Goal: Task Accomplishment & Management: Manage account settings

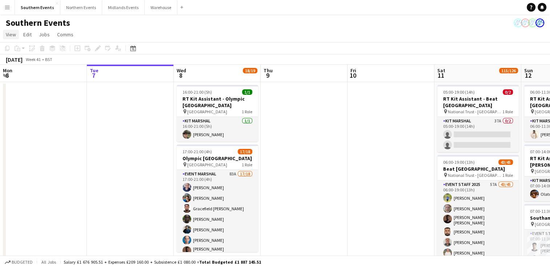
click at [6, 33] on span "View" at bounding box center [11, 34] width 10 height 7
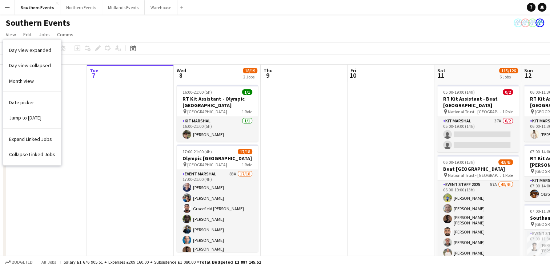
click at [9, 11] on button "Menu" at bounding box center [7, 7] width 15 height 15
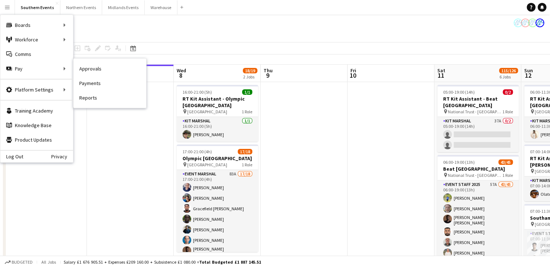
click at [105, 69] on link "Approvals" at bounding box center [109, 68] width 73 height 15
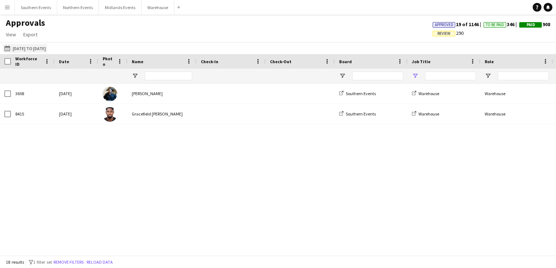
type input "**********"
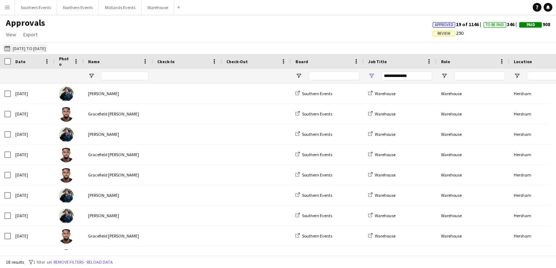
click at [45, 48] on button "[DATE] to [DATE] [DATE] to [DATE]" at bounding box center [25, 48] width 44 height 9
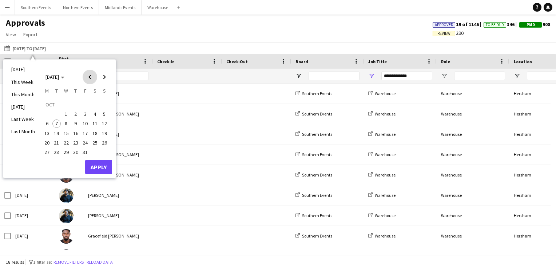
click at [88, 79] on span "Previous month" at bounding box center [90, 77] width 15 height 15
click at [66, 125] on span "10" at bounding box center [66, 124] width 9 height 9
click at [104, 79] on span "Next month" at bounding box center [104, 77] width 15 height 15
click at [85, 111] on span "3" at bounding box center [85, 114] width 9 height 9
click at [95, 162] on button "Apply" at bounding box center [98, 167] width 27 height 15
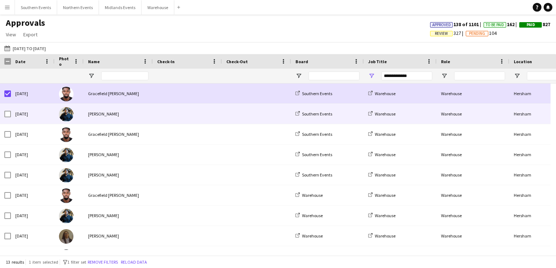
click at [9, 117] on div at bounding box center [7, 114] width 7 height 20
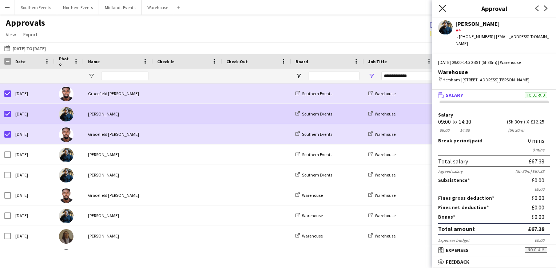
click at [444, 8] on icon "Close pop-in" at bounding box center [442, 8] width 7 height 7
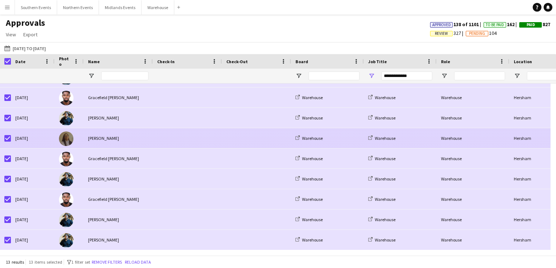
click at [222, 141] on div at bounding box center [256, 138] width 69 height 20
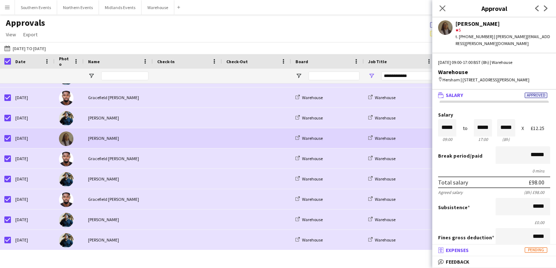
click at [501, 251] on mat-panel-title "receipt Expenses Pending" at bounding box center [492, 250] width 121 height 7
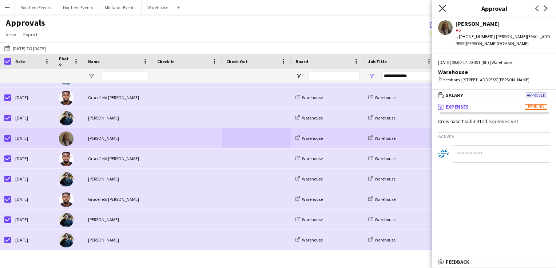
click at [444, 6] on icon at bounding box center [442, 8] width 7 height 7
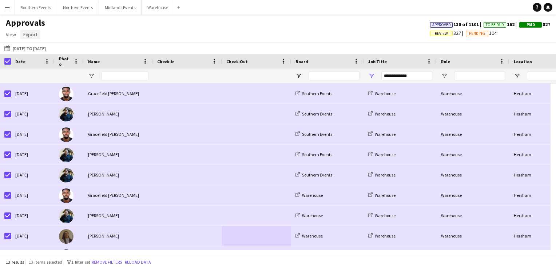
click at [26, 36] on span "Export" at bounding box center [30, 34] width 14 height 7
click at [36, 50] on span "Export as XLSX" at bounding box center [43, 50] width 32 height 7
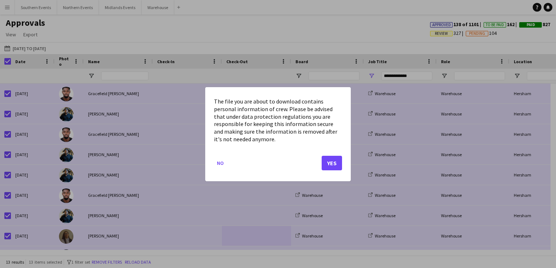
click at [215, 66] on div at bounding box center [278, 134] width 556 height 268
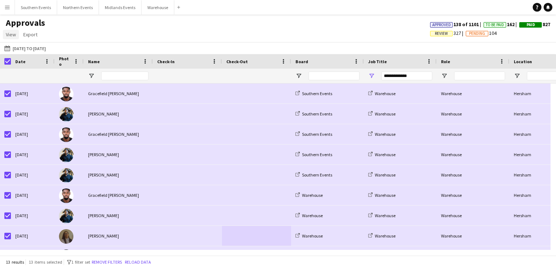
click at [13, 33] on span "View" at bounding box center [11, 34] width 10 height 7
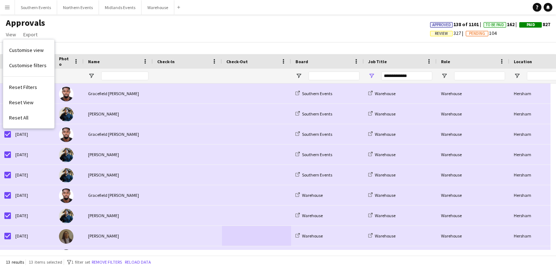
click at [7, 7] on app-icon "Menu" at bounding box center [7, 7] width 6 height 6
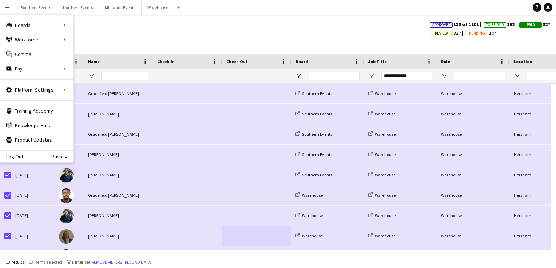
click at [152, 40] on div "Approvals View Customise view Customise filters Reset Filters Reset View Reset …" at bounding box center [278, 29] width 556 height 25
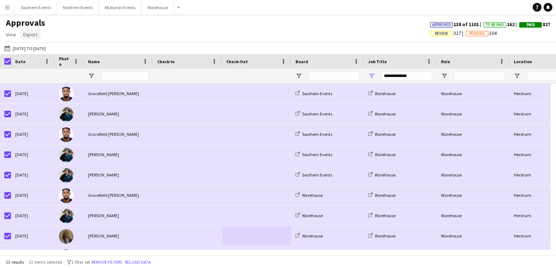
click at [29, 39] on link "Export" at bounding box center [30, 34] width 20 height 9
click at [34, 52] on span "Export as XLSX" at bounding box center [43, 50] width 32 height 7
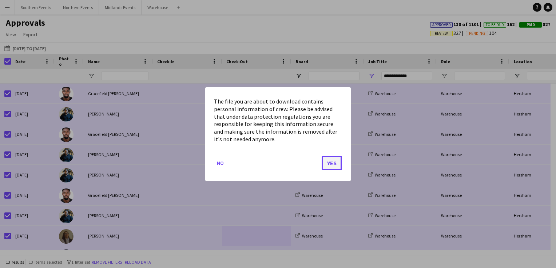
click at [329, 164] on button "Yes" at bounding box center [332, 163] width 20 height 15
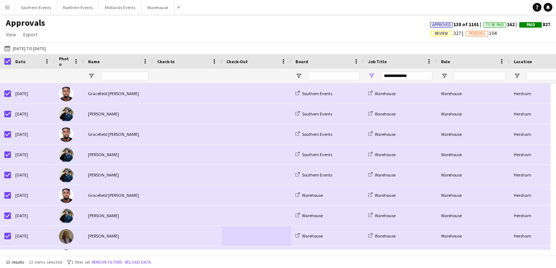
click at [315, 38] on div "Approvals View Customise view Customise filters Reset Filters Reset View Reset …" at bounding box center [278, 29] width 556 height 25
click at [9, 8] on app-icon "Menu" at bounding box center [7, 7] width 6 height 6
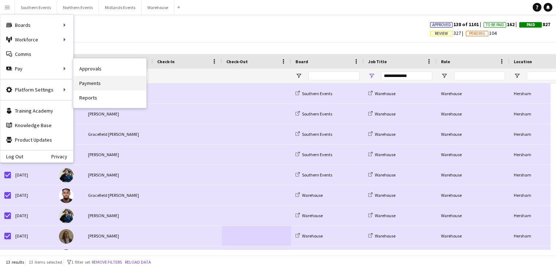
click at [96, 81] on link "Payments" at bounding box center [109, 83] width 73 height 15
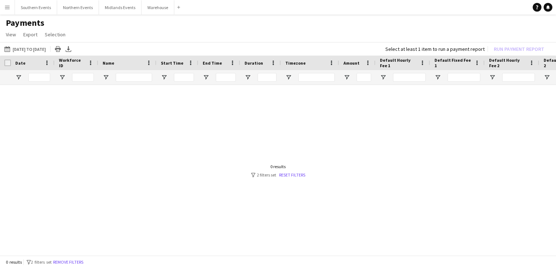
click at [13, 8] on button "Menu" at bounding box center [7, 7] width 15 height 15
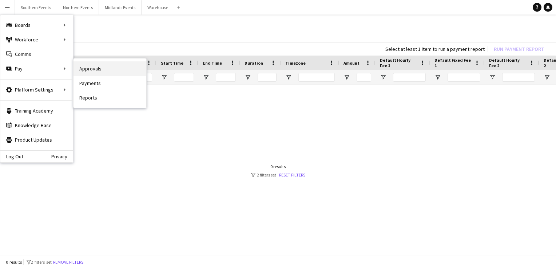
click at [101, 68] on link "Approvals" at bounding box center [109, 68] width 73 height 15
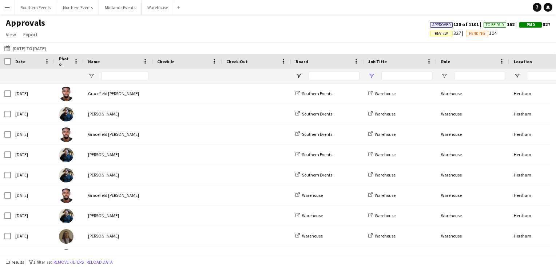
type input "**********"
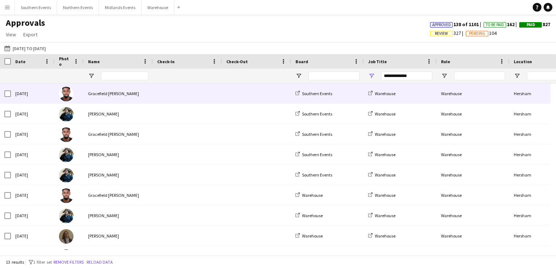
click at [159, 100] on span at bounding box center [187, 94] width 60 height 20
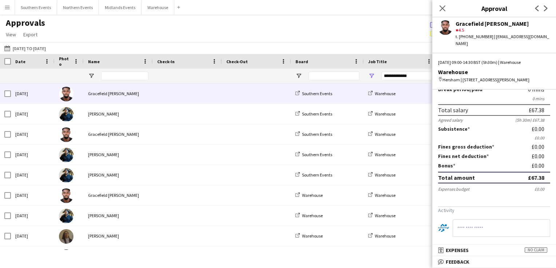
scroll to position [54, 0]
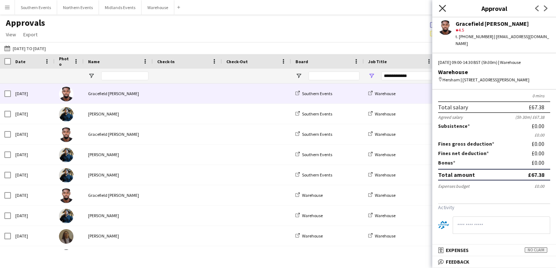
click at [443, 9] on icon at bounding box center [442, 8] width 7 height 7
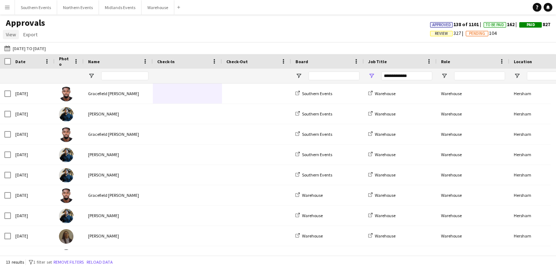
click at [16, 35] on span "View" at bounding box center [11, 34] width 10 height 7
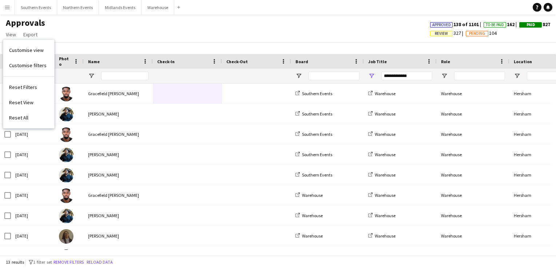
click at [10, 8] on button "Menu" at bounding box center [7, 7] width 15 height 15
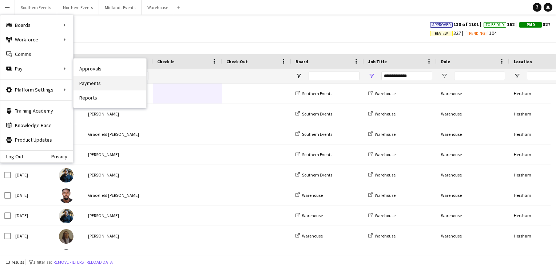
click at [99, 86] on link "Payments" at bounding box center [109, 83] width 73 height 15
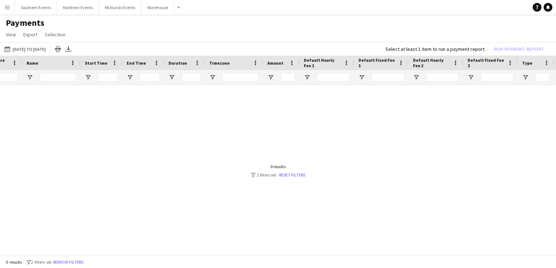
scroll to position [0, 137]
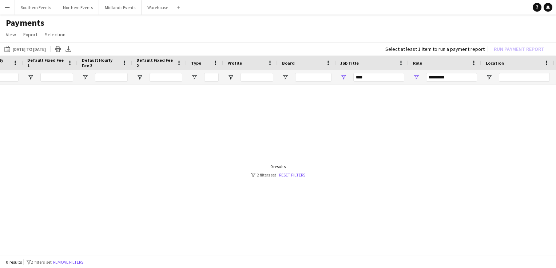
click at [12, 8] on button "Menu" at bounding box center [7, 7] width 15 height 15
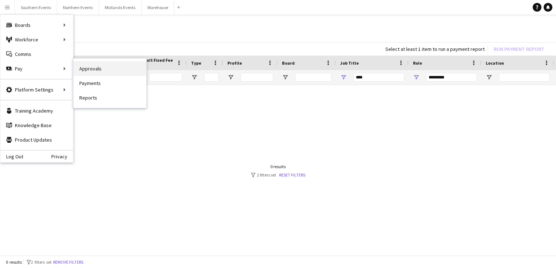
click at [100, 69] on link "Approvals" at bounding box center [109, 68] width 73 height 15
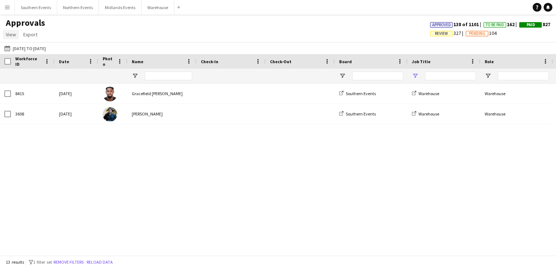
type input "**********"
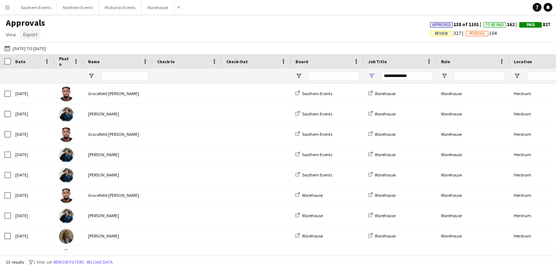
click at [29, 37] on span "Export" at bounding box center [30, 34] width 14 height 7
click at [13, 36] on span "View" at bounding box center [11, 34] width 10 height 7
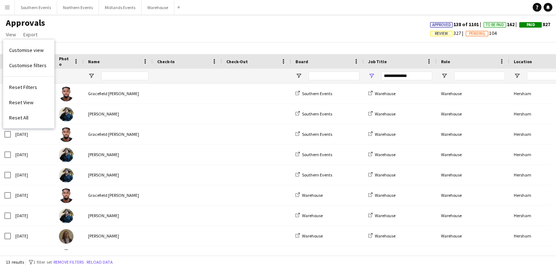
click at [81, 34] on div "Approvals View Customise view Customise filters Reset Filters Reset View Reset …" at bounding box center [278, 29] width 556 height 25
